Goal: Information Seeking & Learning: Learn about a topic

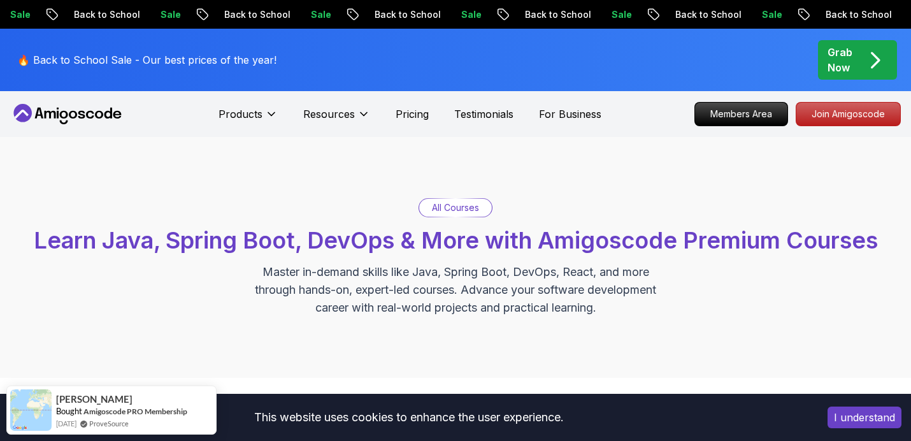
click at [470, 206] on p "All Courses" at bounding box center [455, 207] width 47 height 13
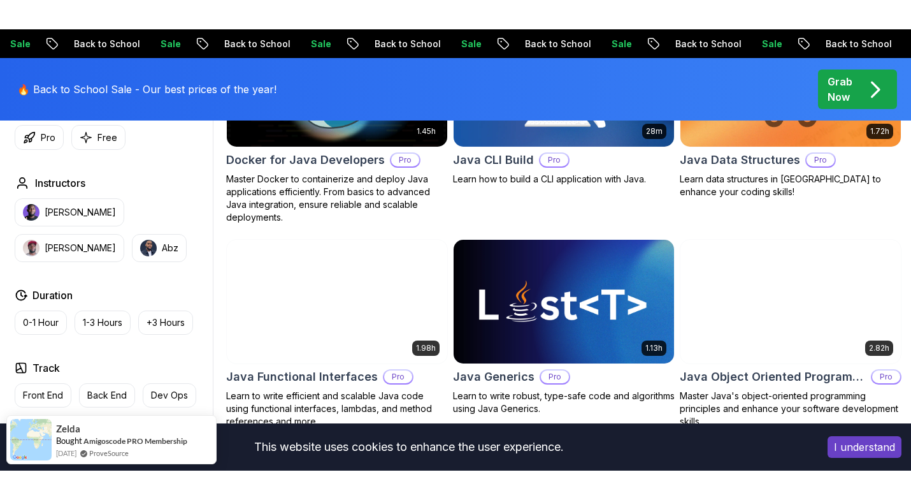
scroll to position [924, 0]
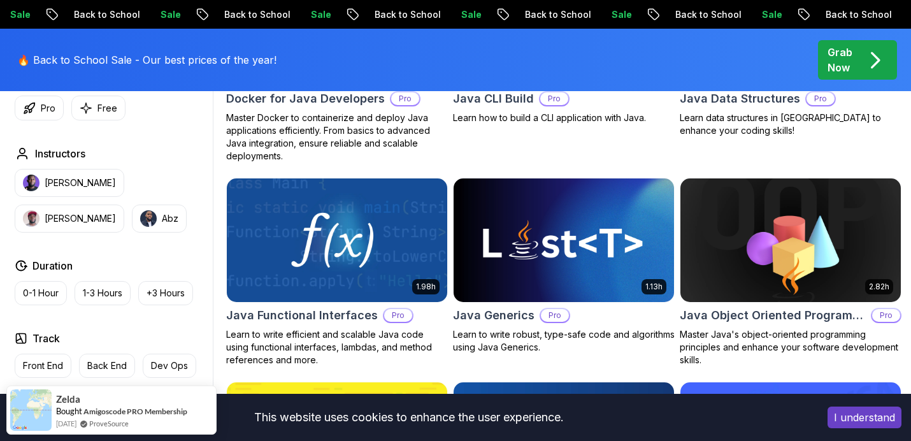
drag, startPoint x: 863, startPoint y: 415, endPoint x: 850, endPoint y: 424, distance: 15.2
click at [863, 415] on button "I understand" at bounding box center [865, 417] width 74 height 22
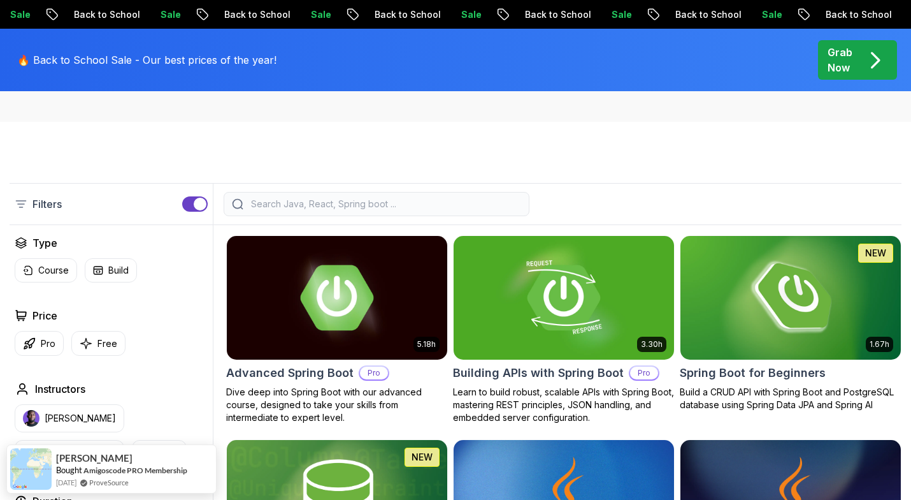
scroll to position [0, 0]
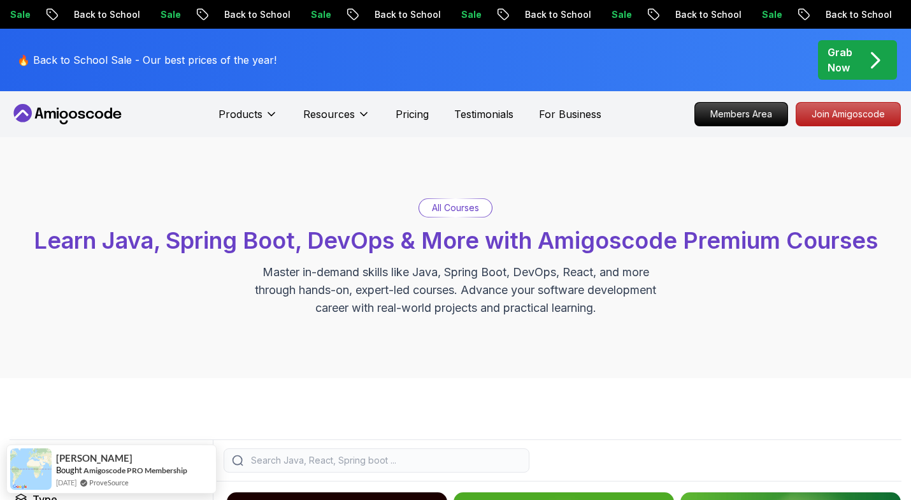
click at [104, 119] on icon at bounding box center [67, 114] width 115 height 20
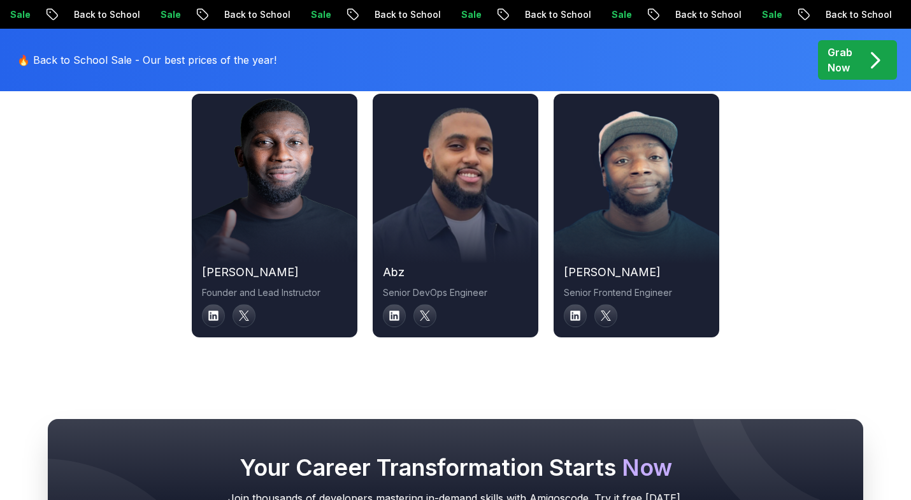
scroll to position [4931, 0]
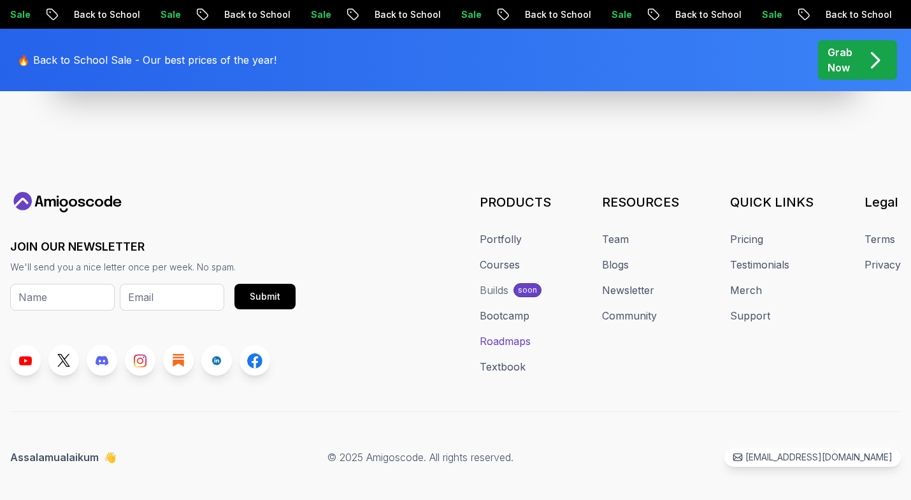
click at [522, 333] on link "Roadmaps" at bounding box center [505, 340] width 51 height 15
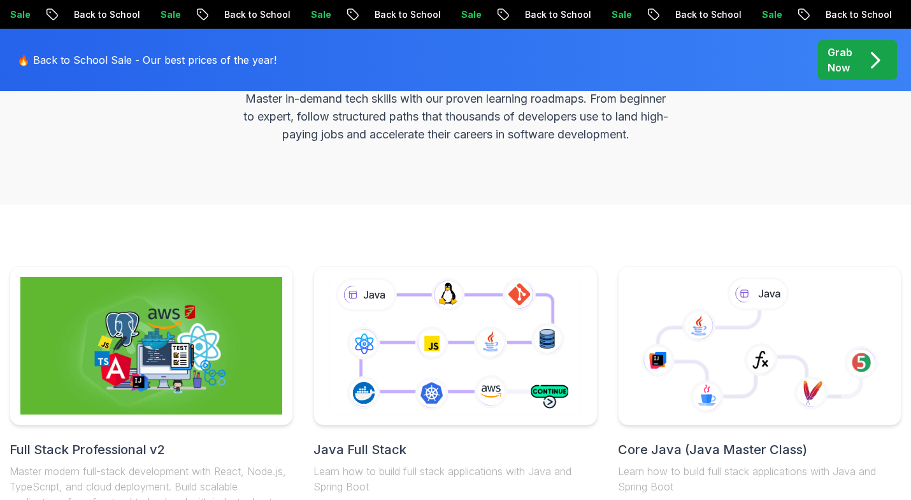
scroll to position [332, 0]
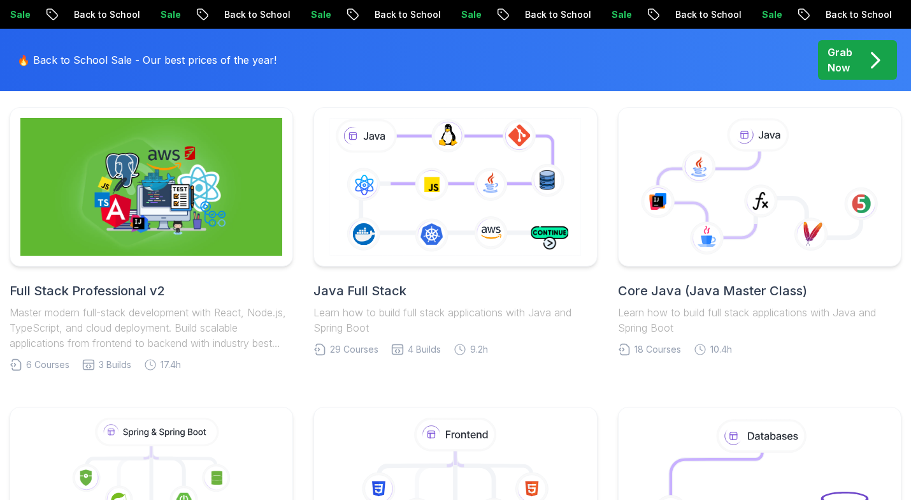
click at [132, 291] on h2 "Full Stack Professional v2" at bounding box center [152, 291] width 284 height 18
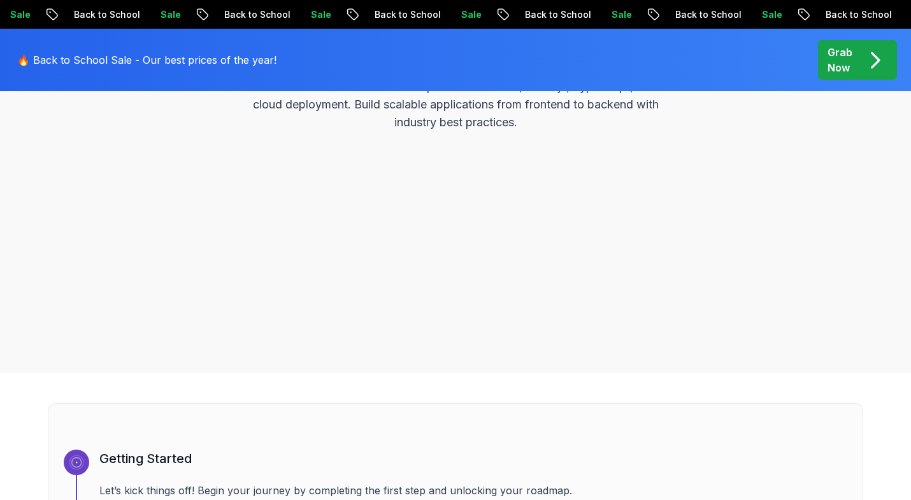
scroll to position [178, 0]
